Goal: Book appointment/travel/reservation

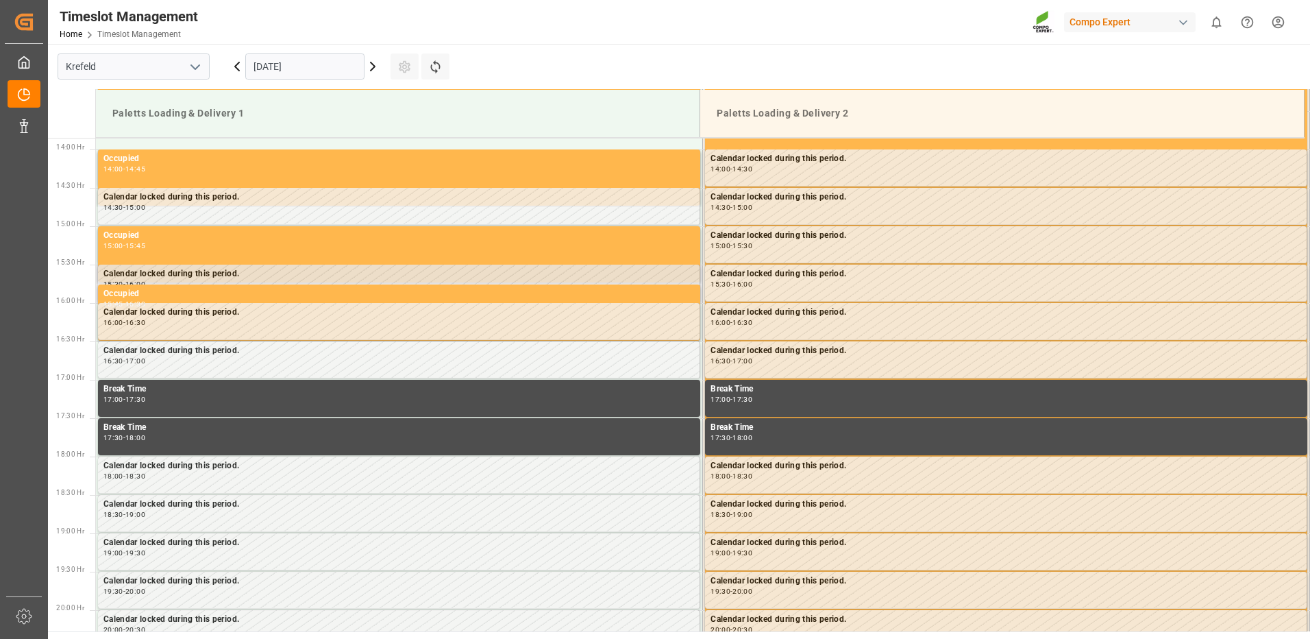
scroll to position [1065, 0]
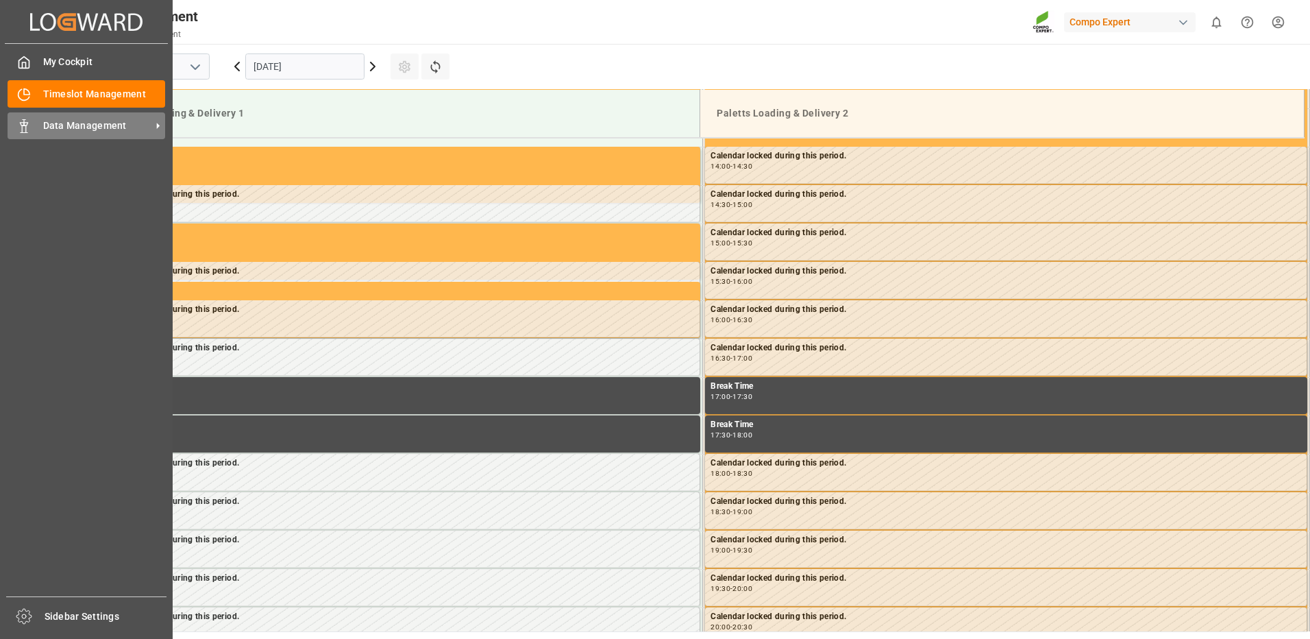
click at [54, 129] on span "Data Management" at bounding box center [97, 126] width 108 height 14
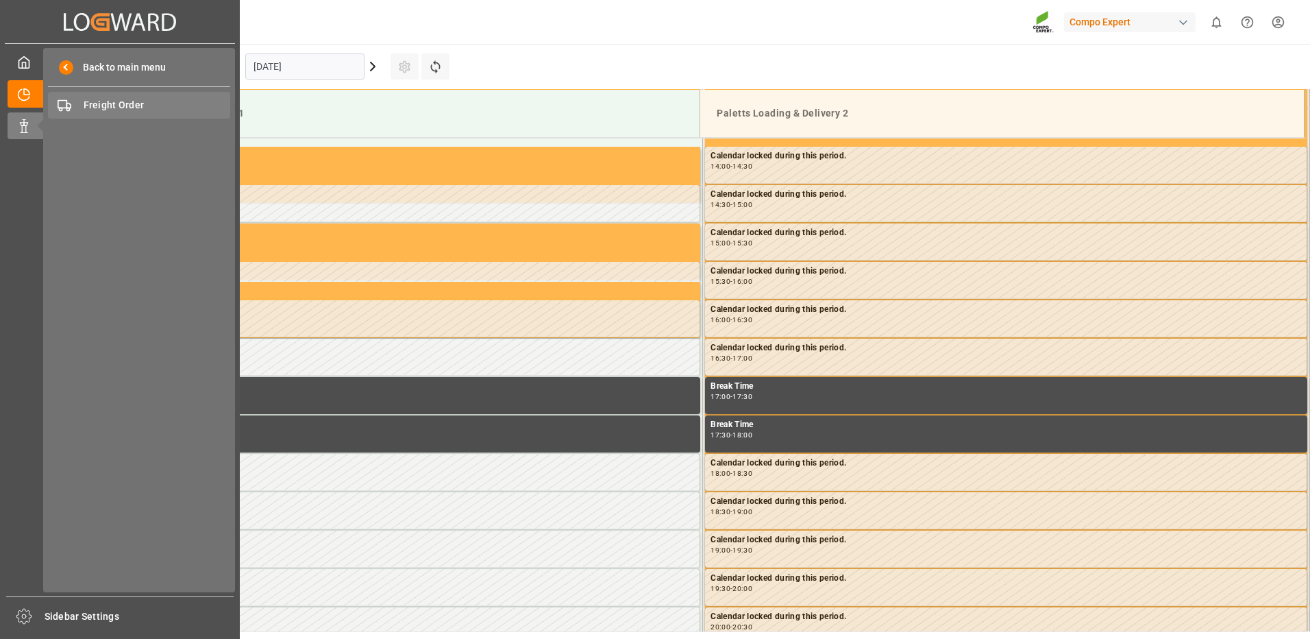
click at [127, 104] on span "Freight Order" at bounding box center [157, 105] width 147 height 14
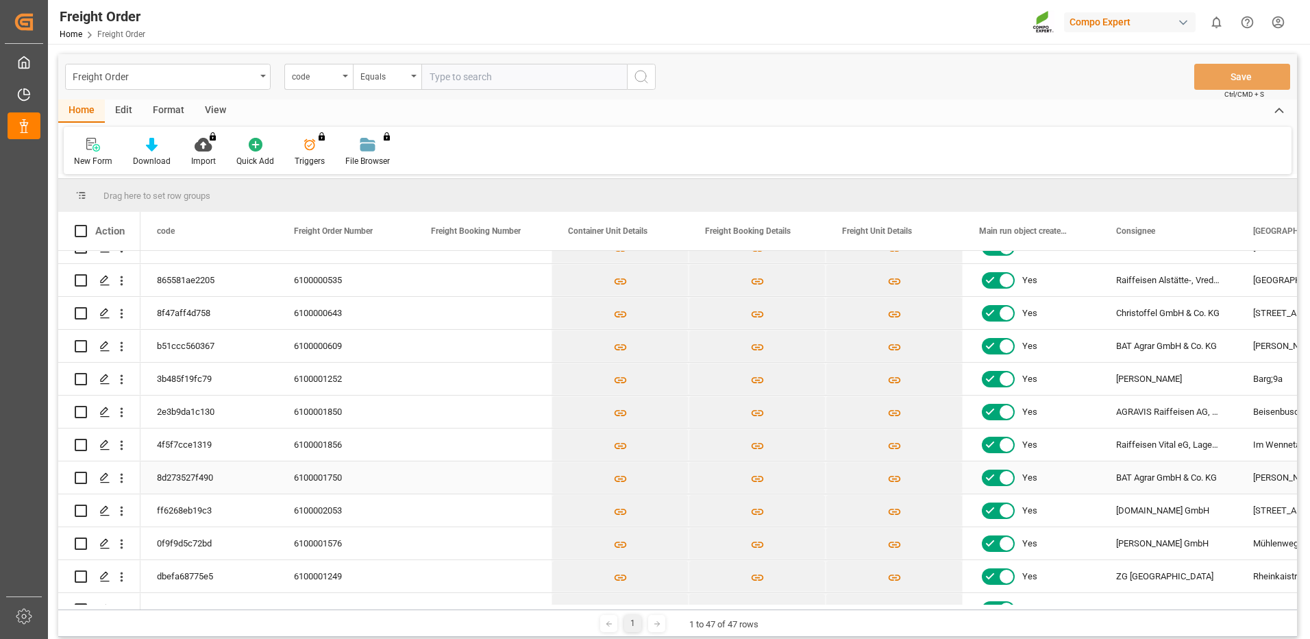
scroll to position [548, 0]
click at [103, 541] on icon "Press SPACE to select this row." at bounding box center [104, 541] width 11 height 11
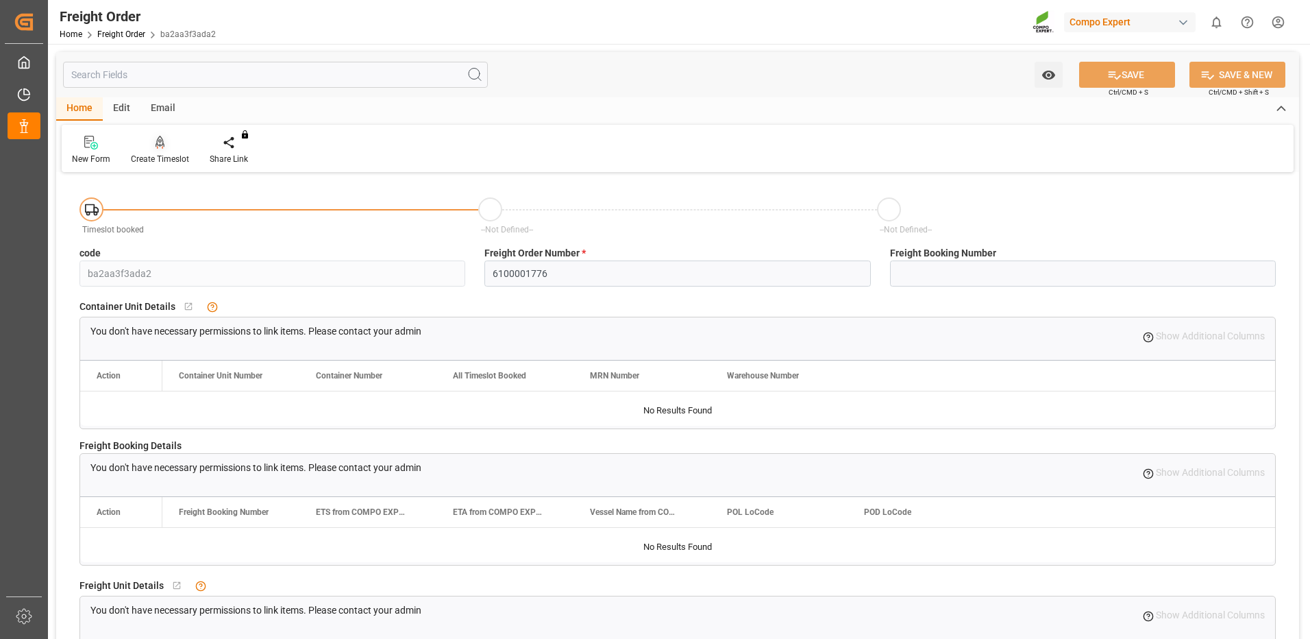
click at [166, 144] on div at bounding box center [160, 142] width 58 height 14
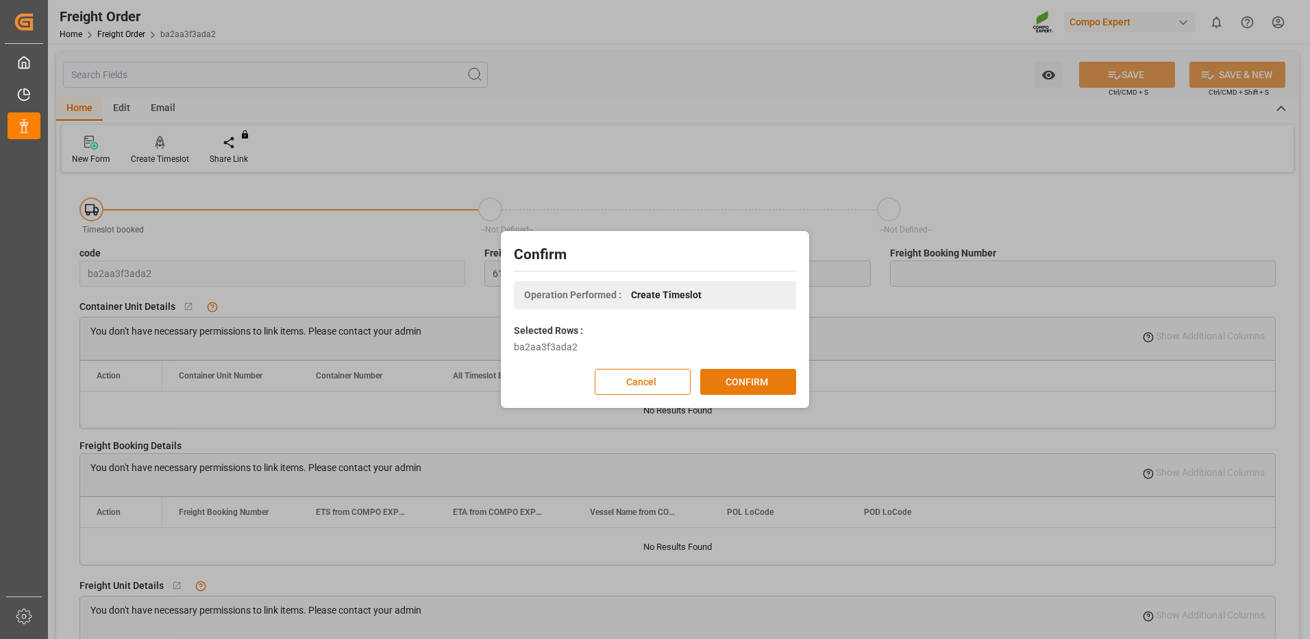
click at [711, 384] on button "CONFIRM" at bounding box center [748, 382] width 96 height 26
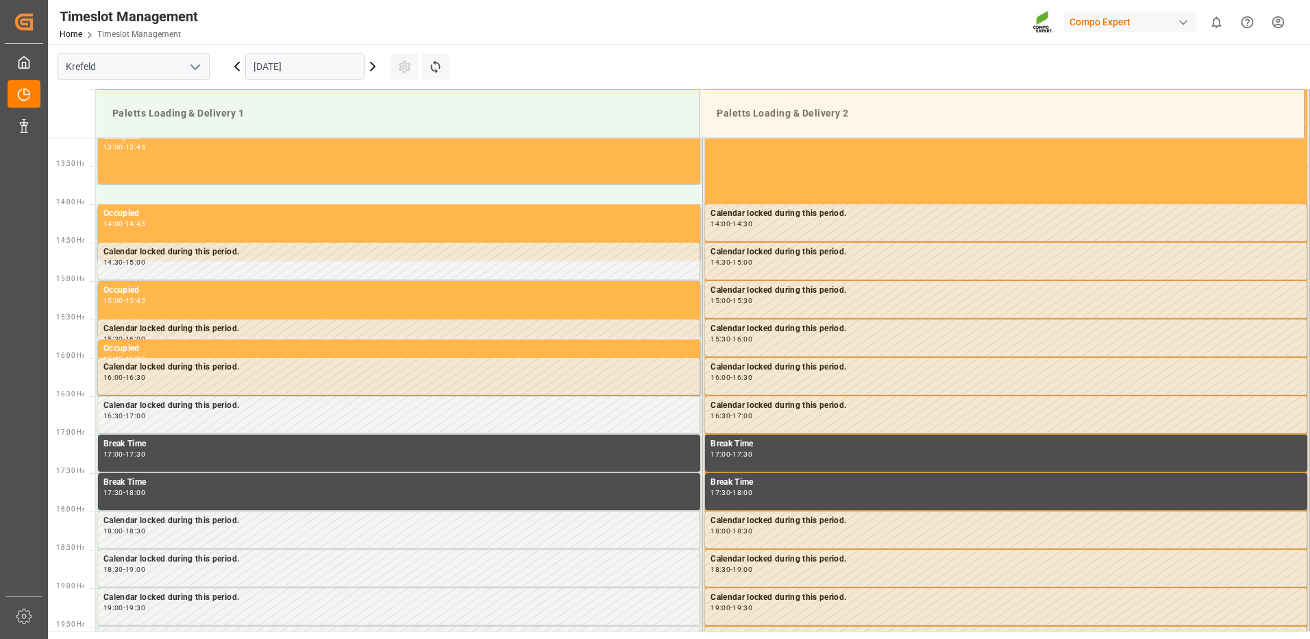
scroll to position [1065, 0]
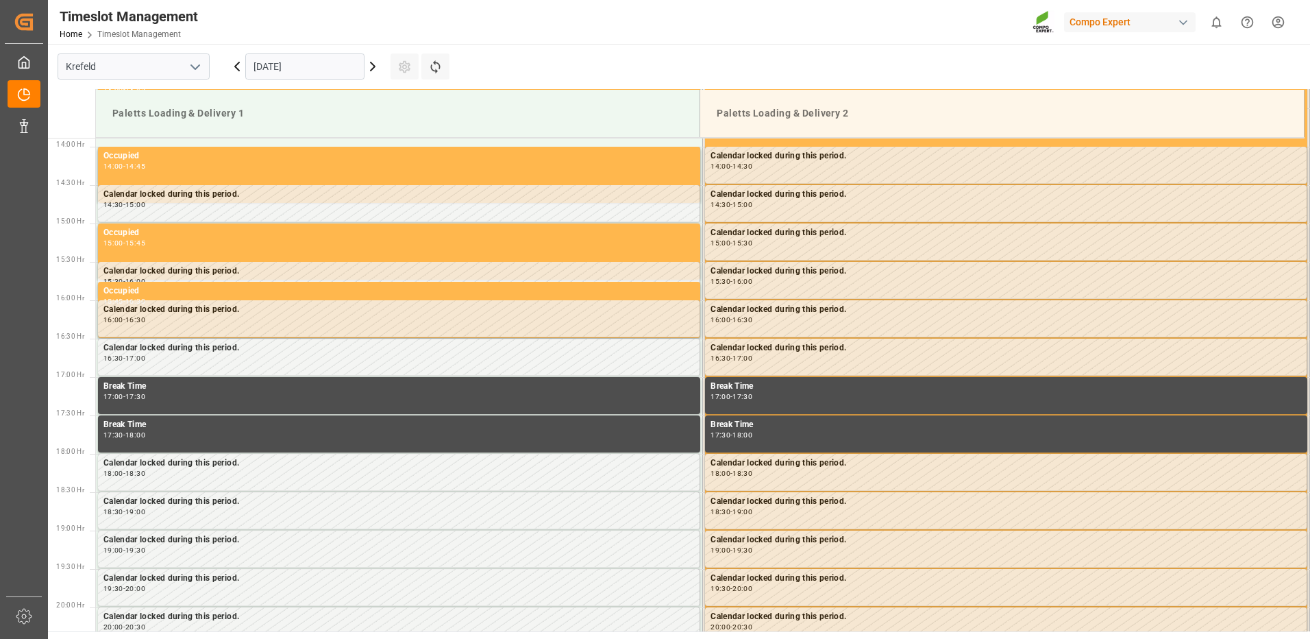
click at [349, 66] on input "[DATE]" at bounding box center [304, 66] width 119 height 26
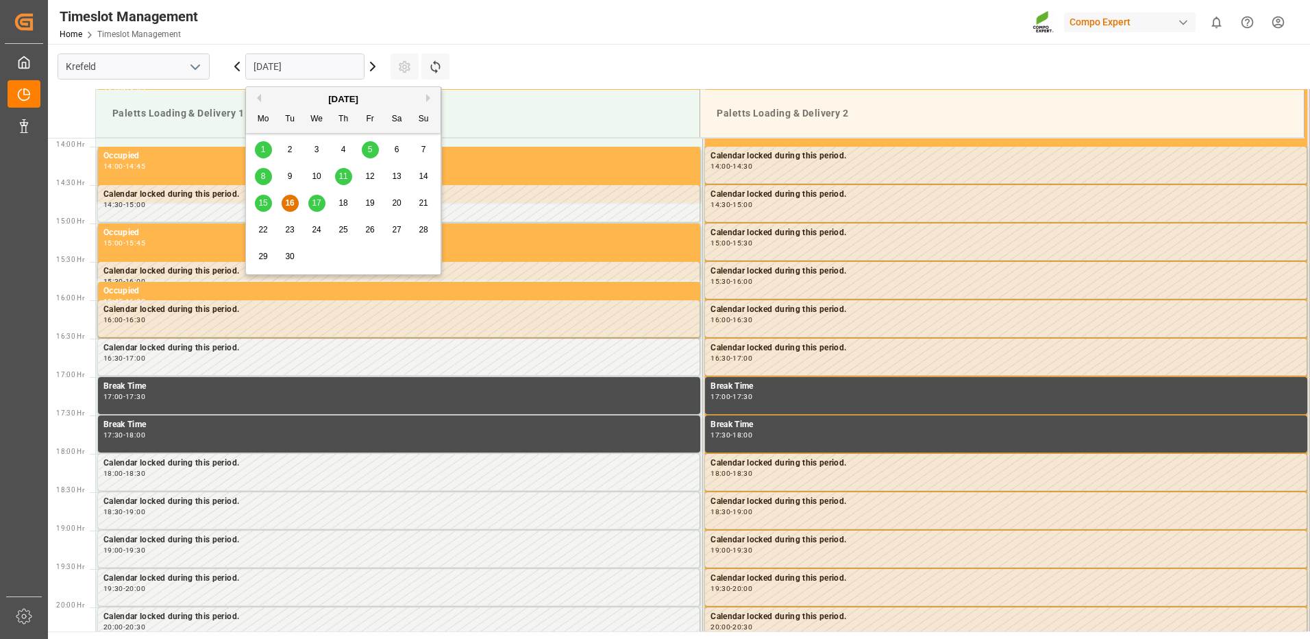
click at [314, 193] on div "15 16 17 18 19 20 21" at bounding box center [343, 203] width 187 height 27
click at [318, 197] on div "17" at bounding box center [316, 203] width 17 height 16
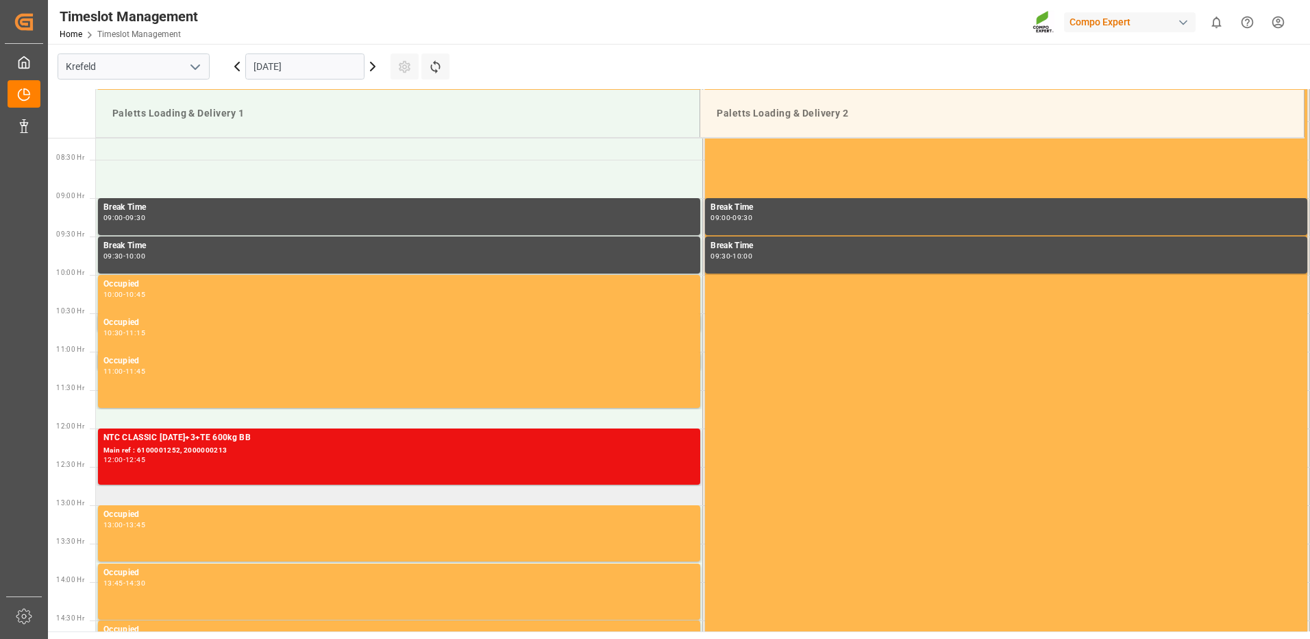
scroll to position [654, 0]
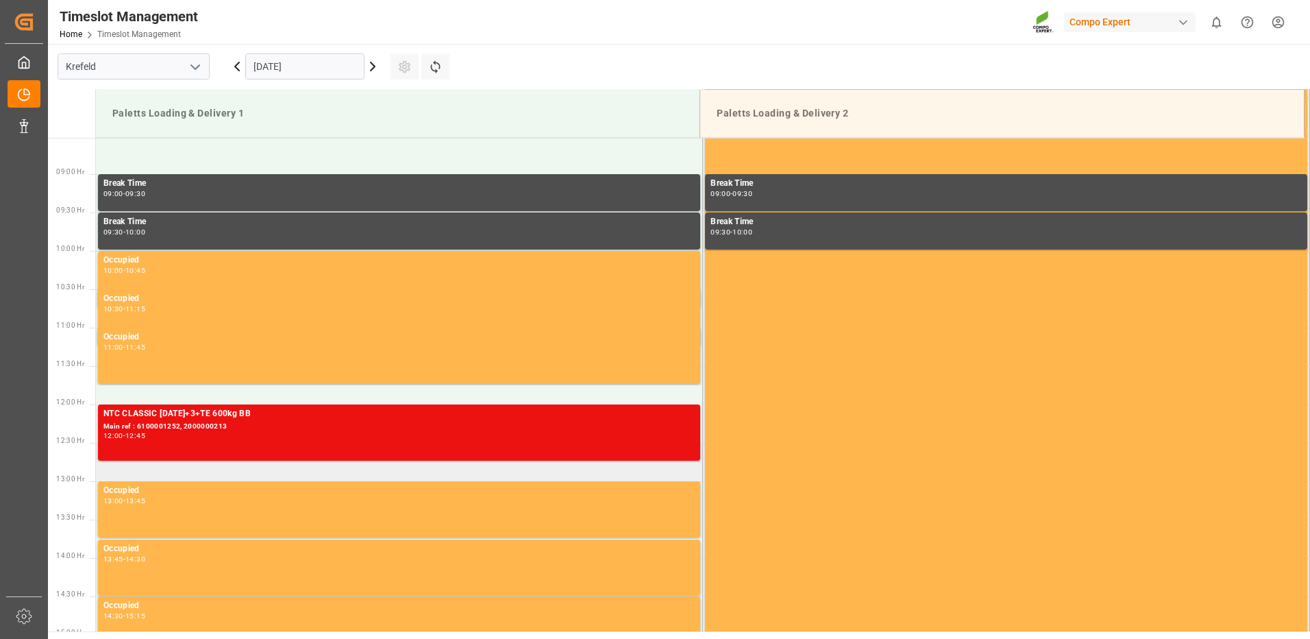
click at [277, 475] on td at bounding box center [399, 462] width 607 height 38
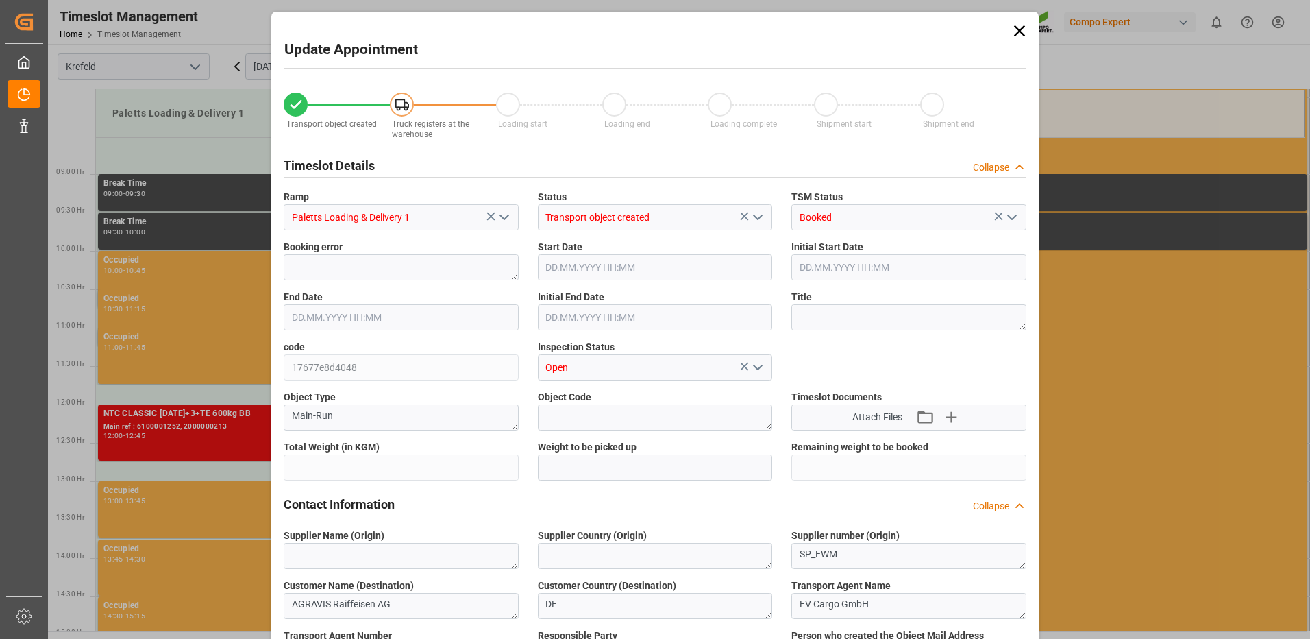
type input "5100"
type input "0"
type input "[DATE] 12:30"
type input "[DATE] 13:00"
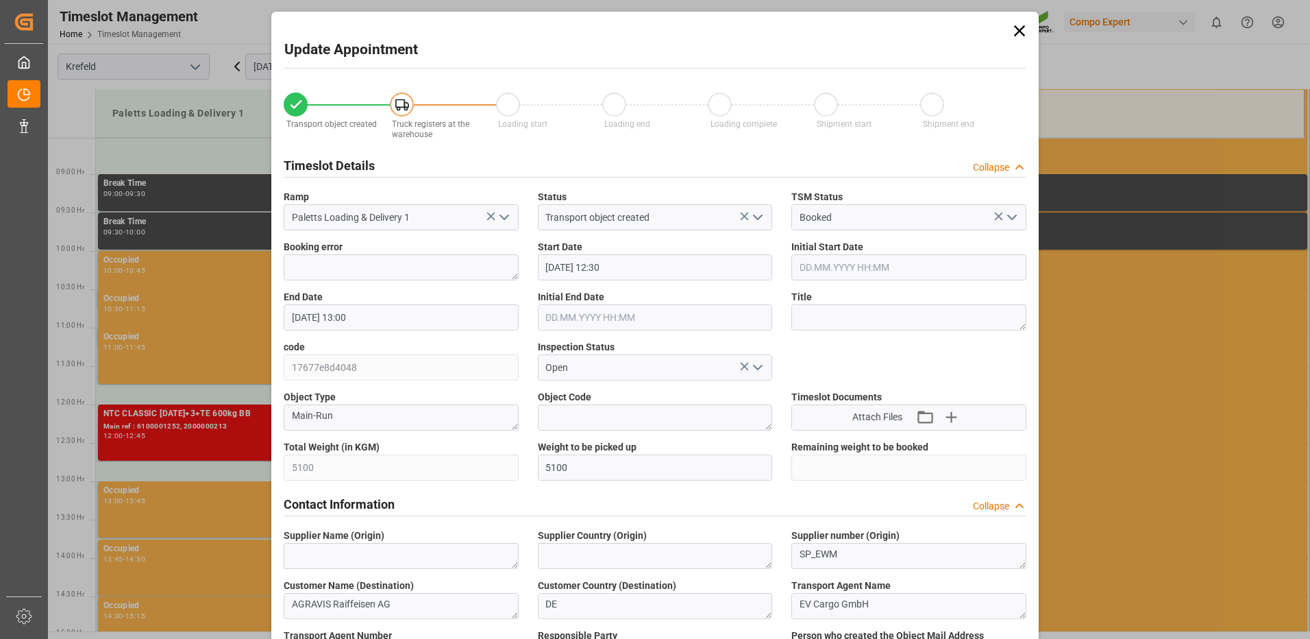
type input "[DATE] 15:33"
type input "[DATE] 12:46"
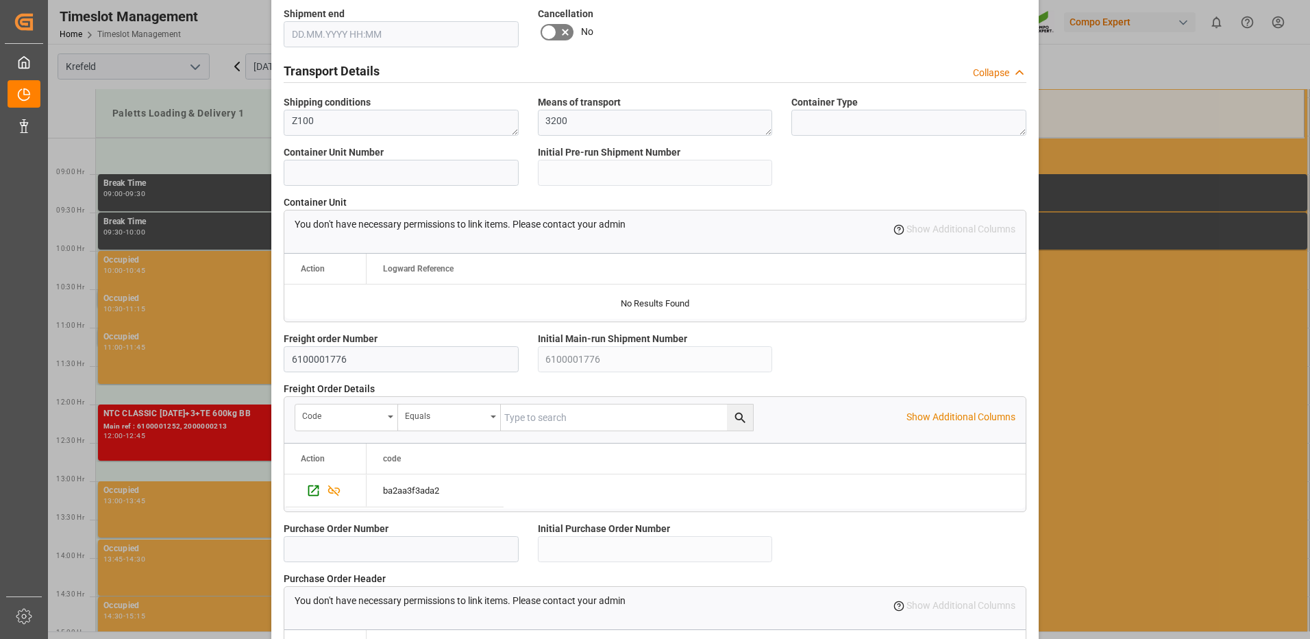
scroll to position [1165, 0]
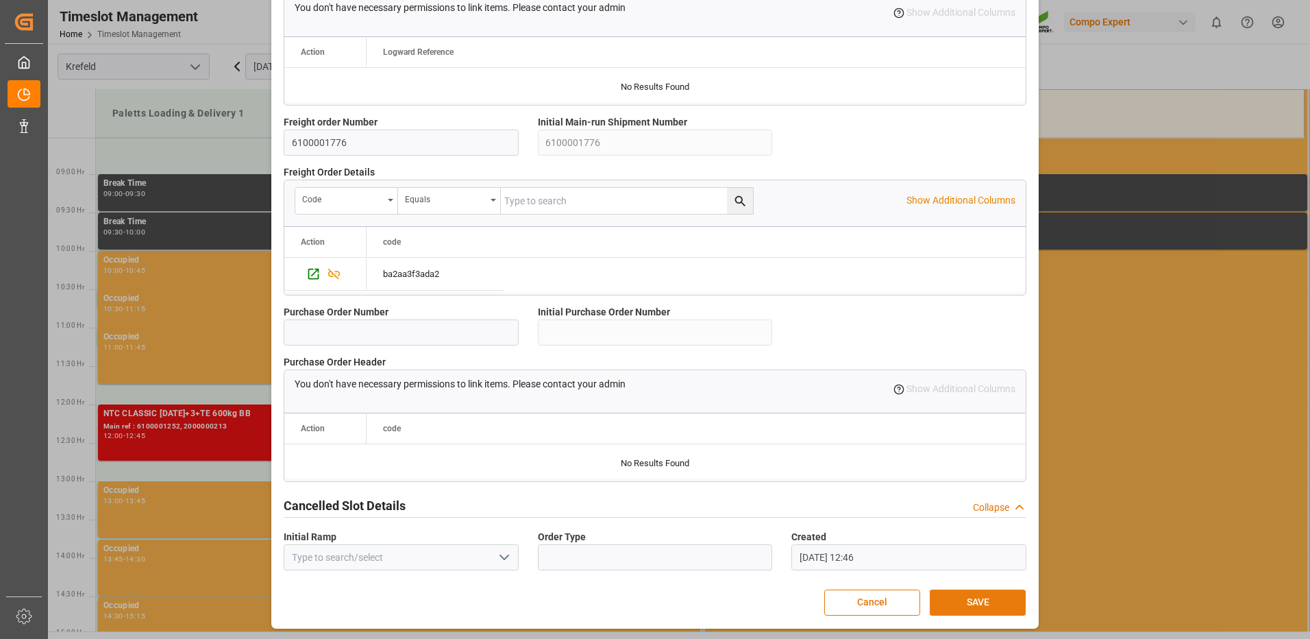
click at [943, 595] on button "SAVE" at bounding box center [978, 602] width 96 height 26
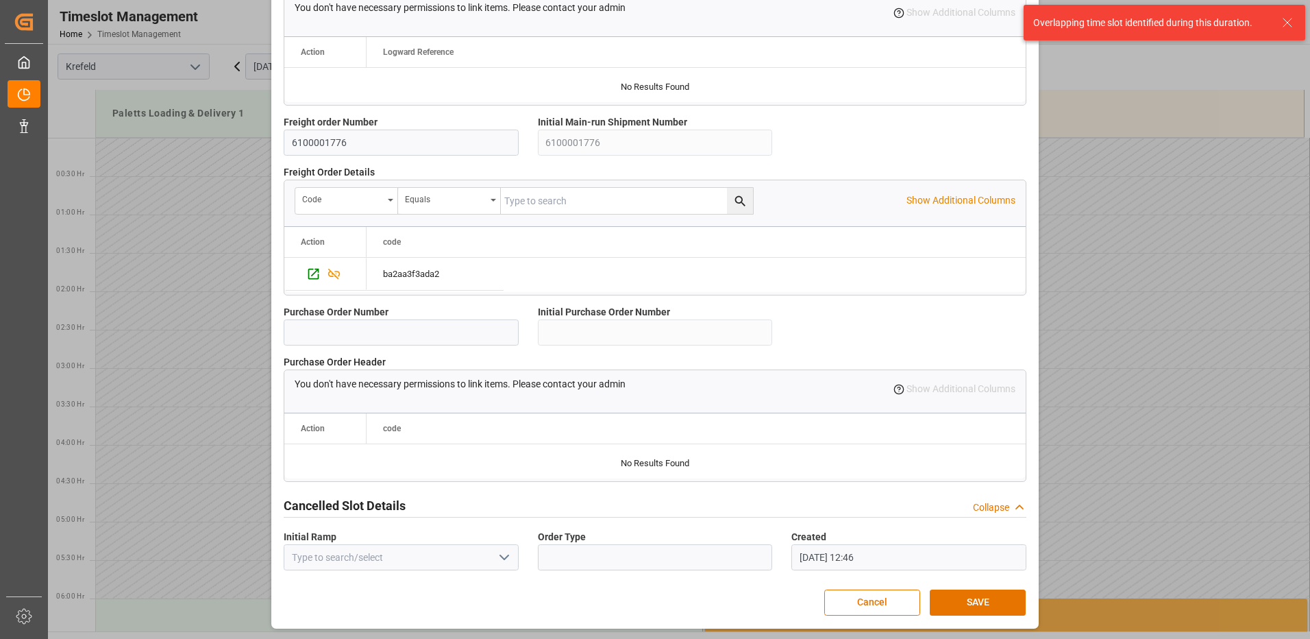
click at [1284, 19] on icon at bounding box center [1287, 22] width 16 height 16
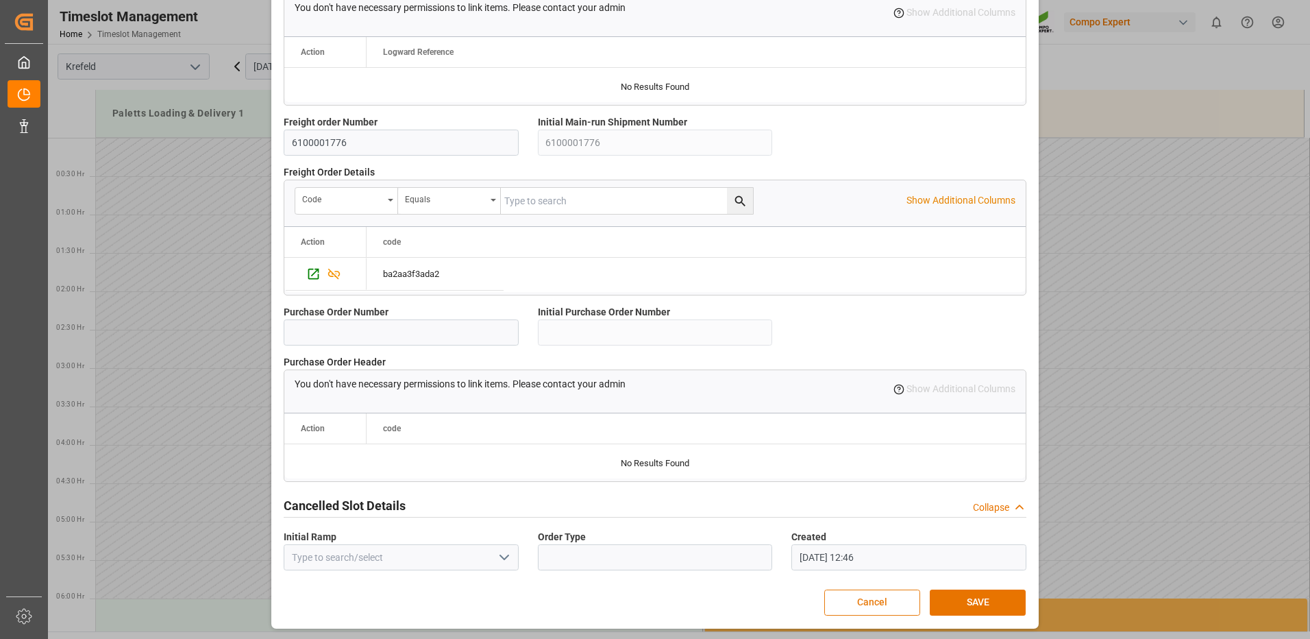
click at [884, 602] on button "Cancel" at bounding box center [872, 602] width 96 height 26
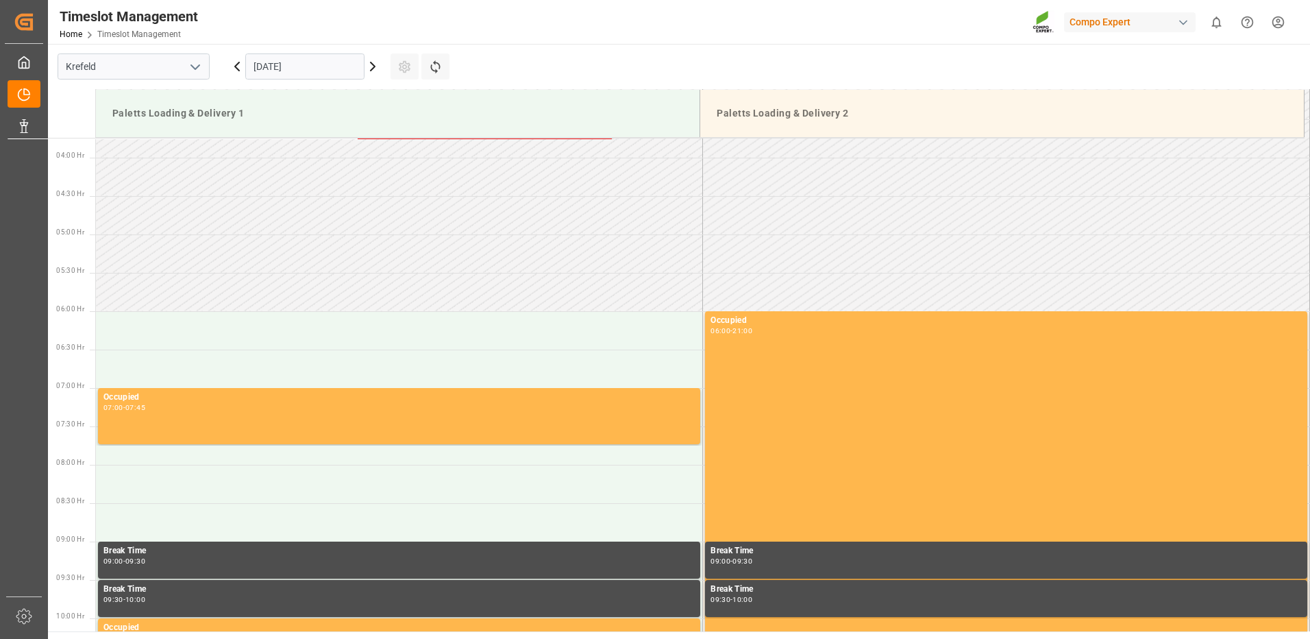
scroll to position [206, 0]
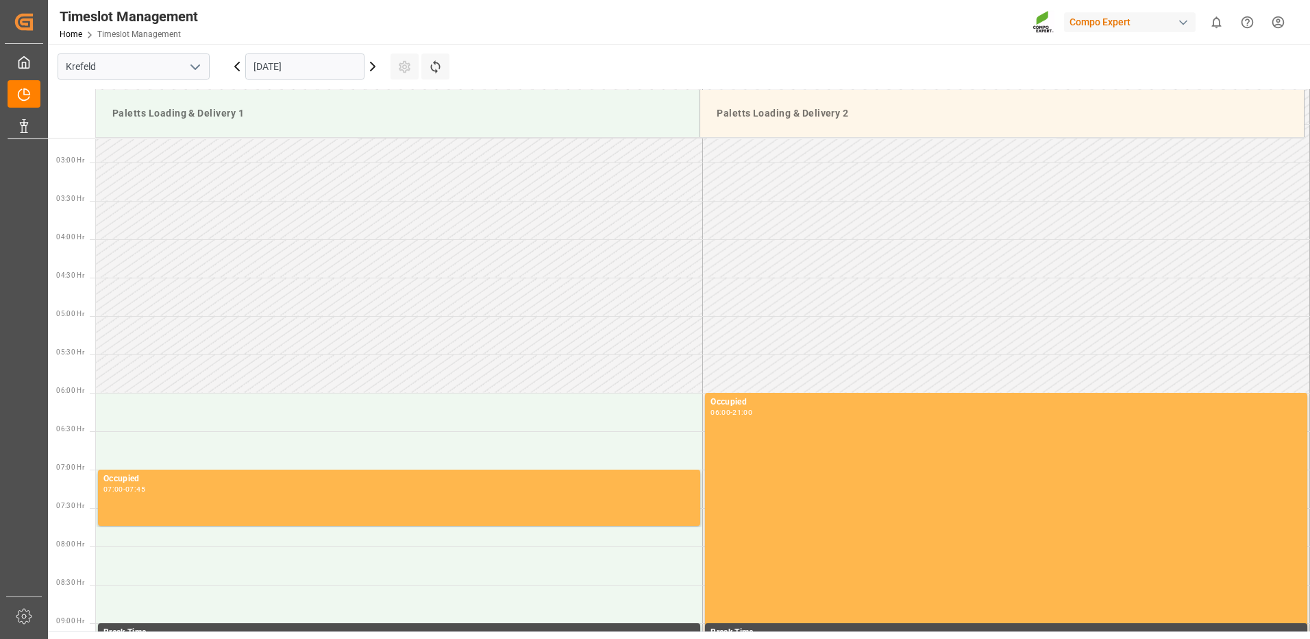
click at [339, 73] on input "17.09.2025" at bounding box center [304, 66] width 119 height 26
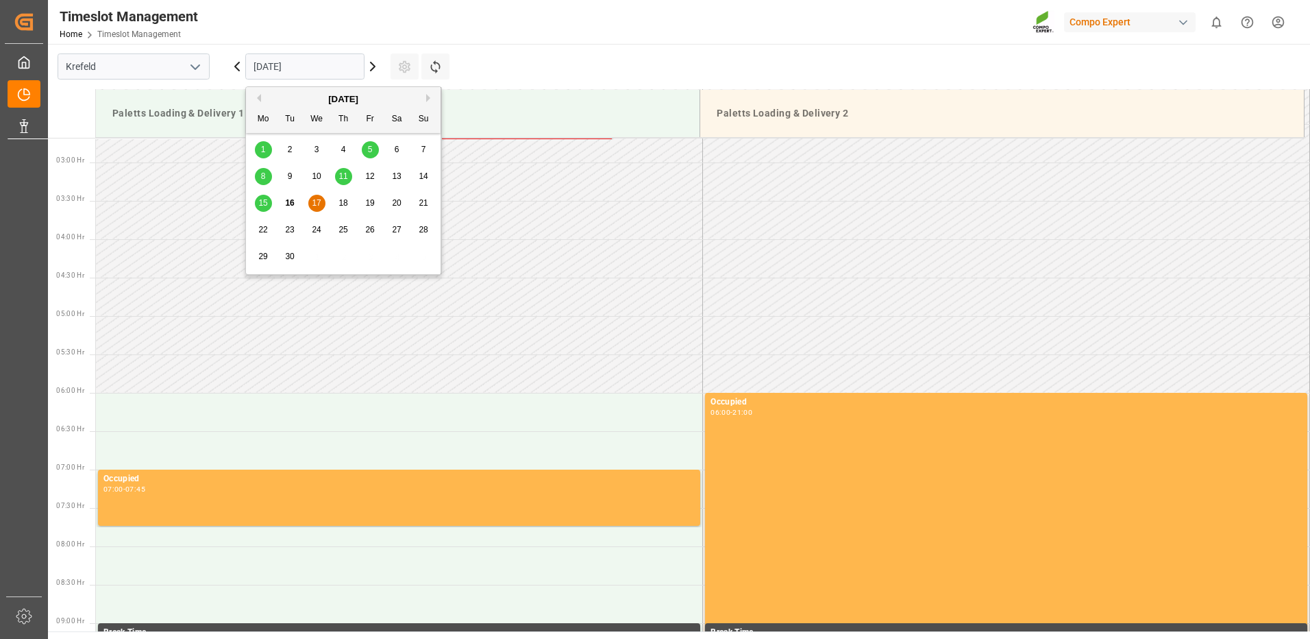
click at [345, 199] on span "18" at bounding box center [342, 203] width 9 height 10
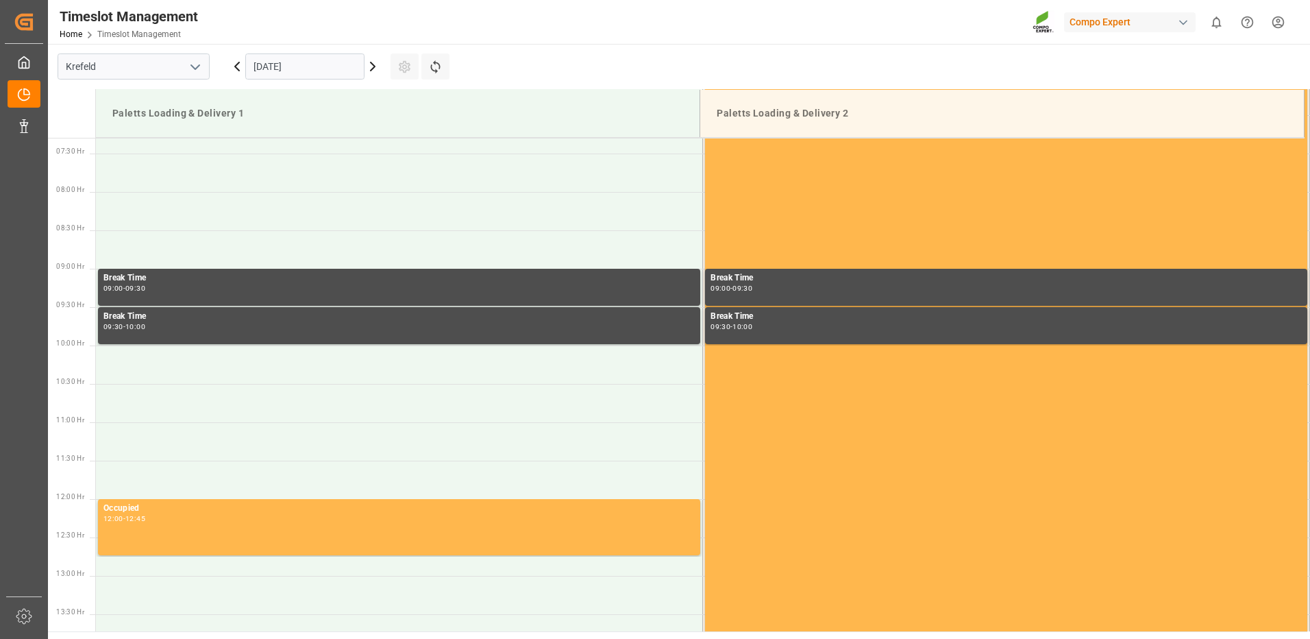
scroll to position [517, 0]
